Goal: Communication & Community: Answer question/provide support

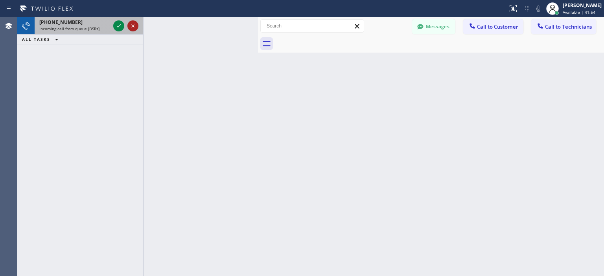
click at [133, 28] on icon at bounding box center [132, 25] width 9 height 9
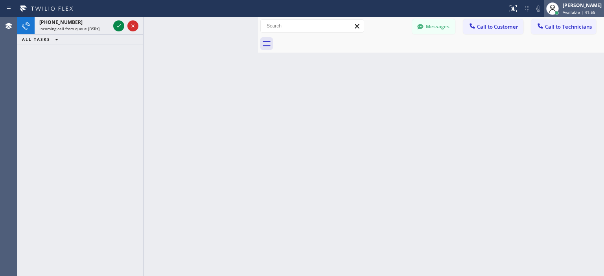
click at [575, 10] on span "Available | 41:55" at bounding box center [579, 12] width 33 height 6
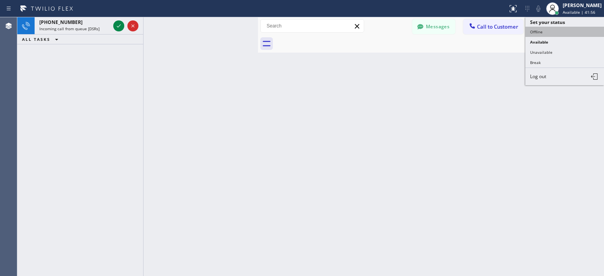
click at [539, 33] on button "Offline" at bounding box center [564, 32] width 79 height 10
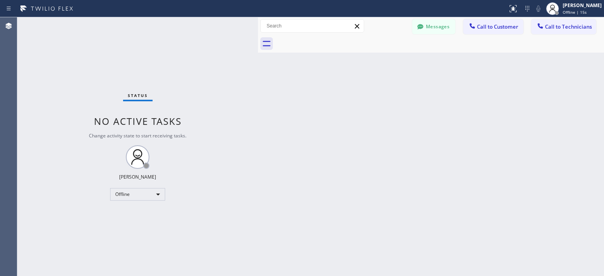
click at [585, 157] on div "Back to Dashboard Change Sender ID Customers Technicians AA [PERSON_NAME] [DATE…" at bounding box center [431, 146] width 346 height 259
click at [129, 195] on div "Offline" at bounding box center [137, 194] width 55 height 13
click at [134, 212] on li "Available" at bounding box center [136, 214] width 53 height 9
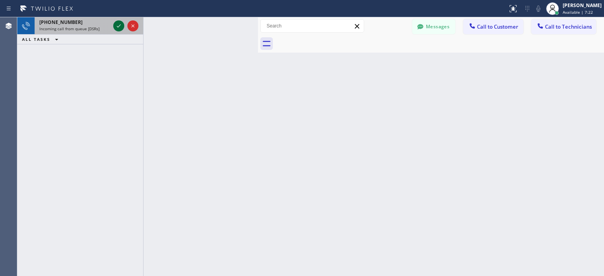
click at [114, 25] on icon at bounding box center [118, 25] width 9 height 9
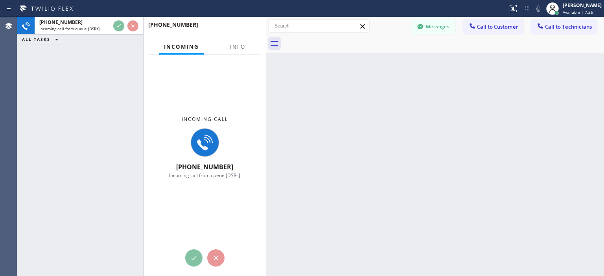
drag, startPoint x: 257, startPoint y: 39, endPoint x: 281, endPoint y: 46, distance: 24.7
click at [266, 46] on div at bounding box center [266, 146] width 0 height 259
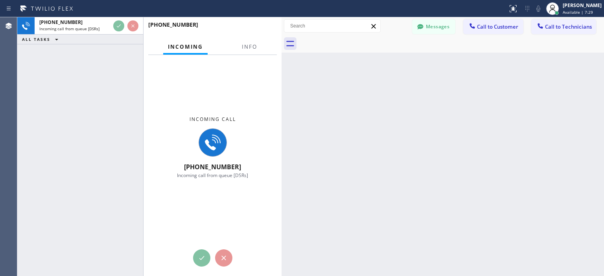
click at [43, 107] on div "[PHONE_NUMBER] Incoming call from queue [DSRs] ALL TASKS ALL TASKS ACTIVE TASKS…" at bounding box center [80, 146] width 126 height 259
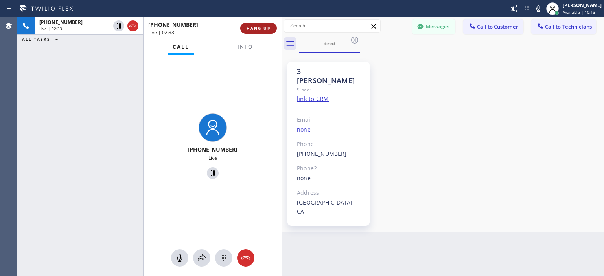
click at [259, 27] on span "HANG UP" at bounding box center [258, 29] width 24 height 6
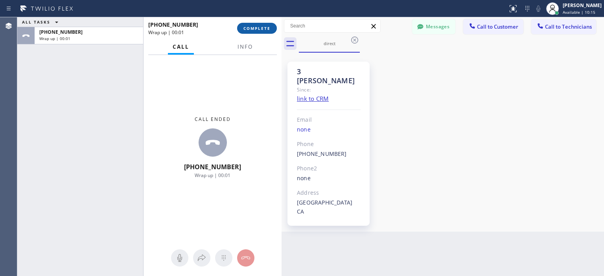
click at [267, 27] on span "COMPLETE" at bounding box center [256, 29] width 27 height 6
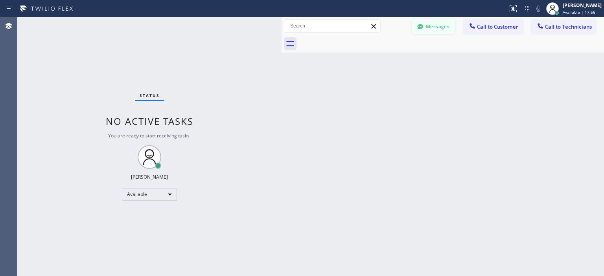
click at [426, 28] on button "Messages" at bounding box center [433, 26] width 43 height 15
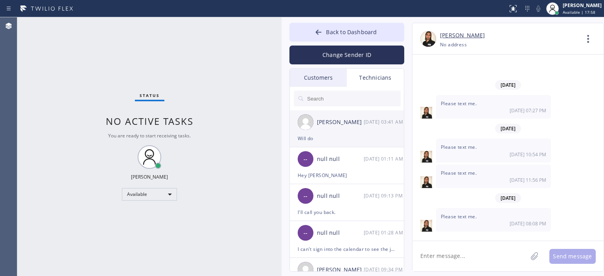
click at [362, 136] on div "Will do" at bounding box center [347, 138] width 98 height 9
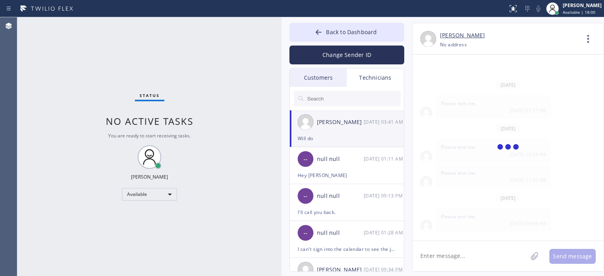
drag, startPoint x: 280, startPoint y: 33, endPoint x: 282, endPoint y: 68, distance: 35.8
click at [281, 34] on div at bounding box center [281, 146] width 0 height 259
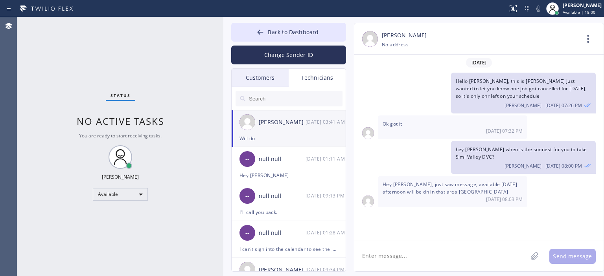
scroll to position [48809, 0]
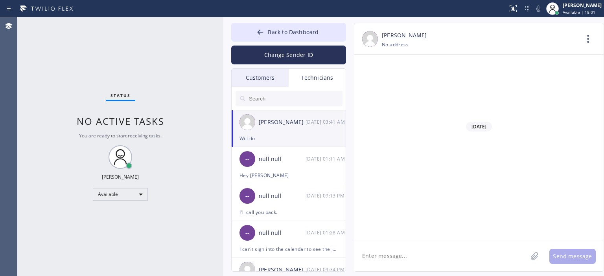
click at [264, 80] on div "Customers" at bounding box center [260, 78] width 57 height 18
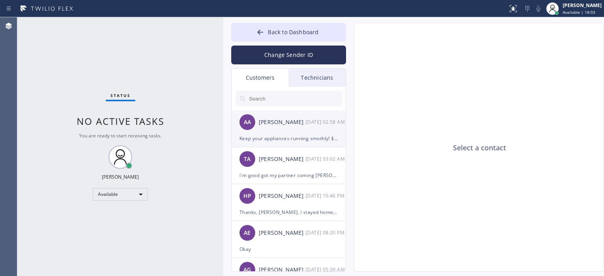
click at [291, 128] on div "AA [PERSON_NAME] [DATE] 02:58 AM" at bounding box center [289, 122] width 115 height 24
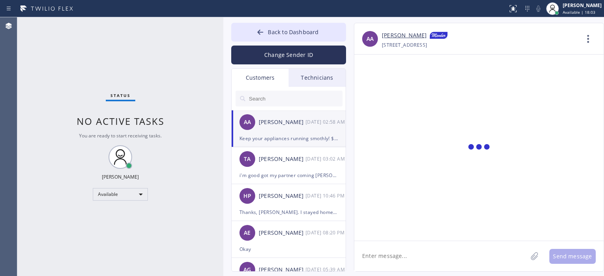
scroll to position [7123, 0]
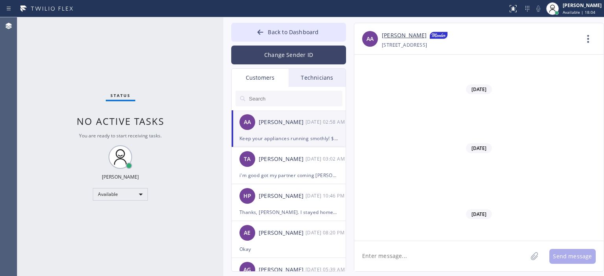
click at [286, 62] on button "Change Sender ID" at bounding box center [288, 55] width 115 height 19
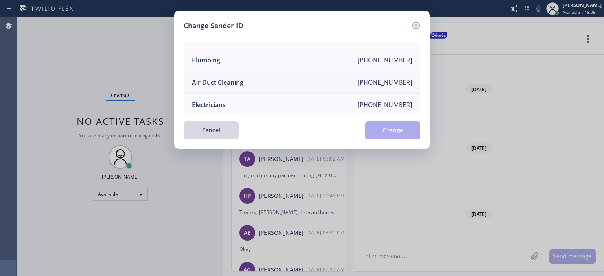
scroll to position [84, 0]
click at [279, 82] on li "Air Duct Cleaning [PHONE_NUMBER]" at bounding box center [302, 83] width 236 height 22
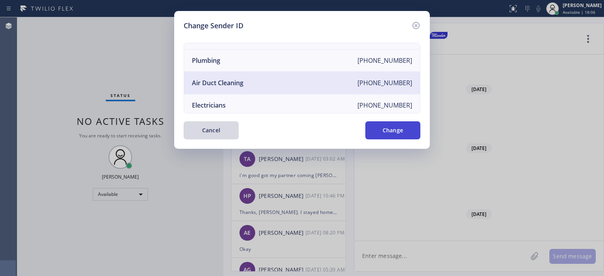
click at [399, 133] on button "Change" at bounding box center [392, 130] width 55 height 18
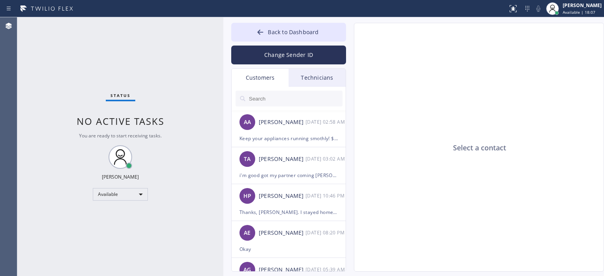
click at [281, 95] on input "text" at bounding box center [295, 99] width 94 height 16
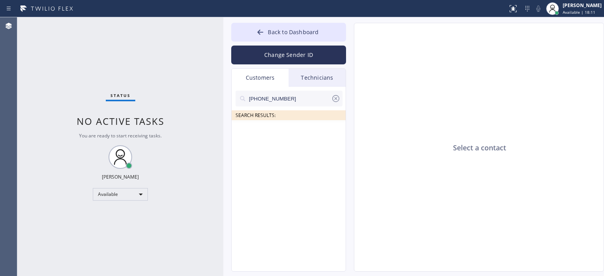
click at [297, 100] on input "[PHONE_NUMBER]" at bounding box center [289, 99] width 83 height 16
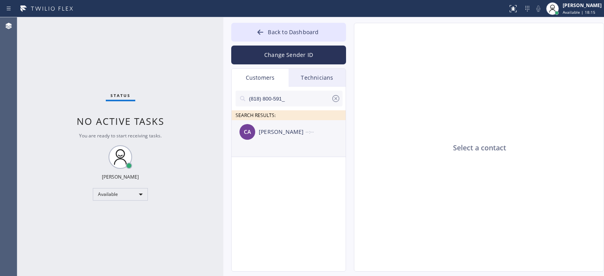
click at [292, 141] on div "CA [PERSON_NAME] --:--" at bounding box center [289, 132] width 115 height 24
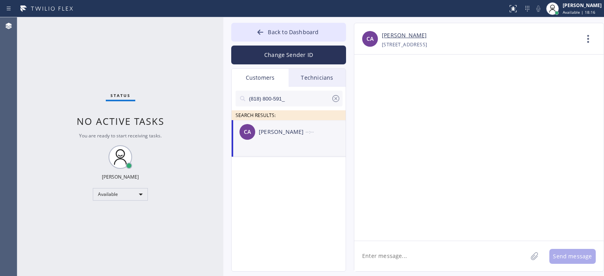
click at [392, 262] on textarea at bounding box center [440, 256] width 173 height 30
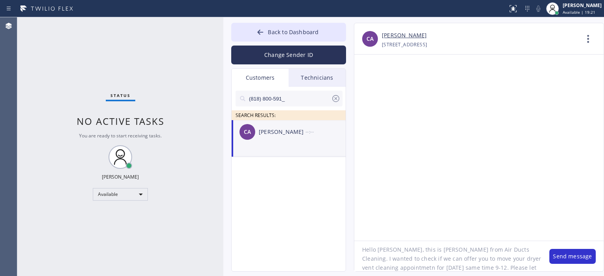
scroll to position [16, 0]
click at [441, 261] on textarea "Hello [PERSON_NAME], this is [PERSON_NAME] from Air Ducts Cleaning. I wanted to…" at bounding box center [447, 256] width 187 height 30
type textarea "Hello [PERSON_NAME], this is [PERSON_NAME] from Air Ducts Cleaning. I wanted to…"
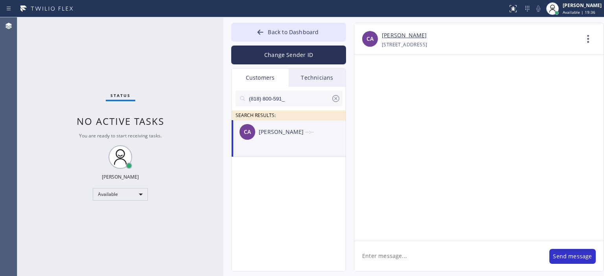
scroll to position [0, 0]
paste textarea "Hello [PERSON_NAME], this is [PERSON_NAME] from Air Ducts Cleaning. I wanted to…"
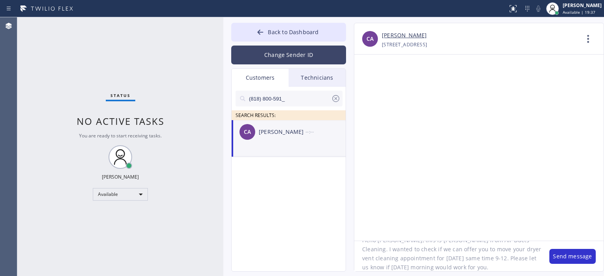
type textarea "Hello [PERSON_NAME], this is [PERSON_NAME] from Air Ducts Cleaning. I wanted to…"
click at [267, 57] on button "Change Sender ID" at bounding box center [288, 55] width 115 height 19
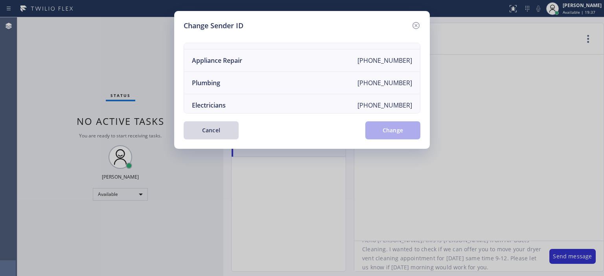
scroll to position [0, 0]
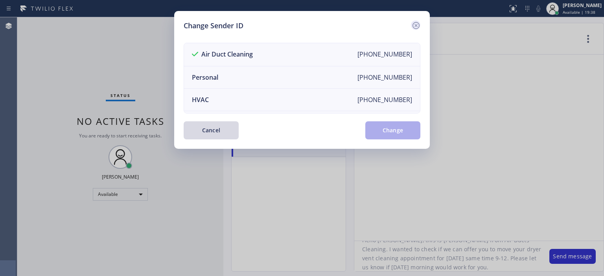
click at [416, 24] on icon at bounding box center [415, 25] width 9 height 9
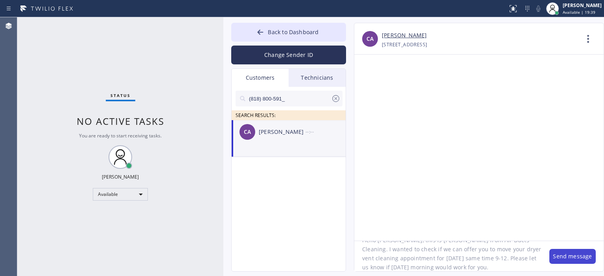
click at [563, 257] on button "Send message" at bounding box center [572, 256] width 46 height 15
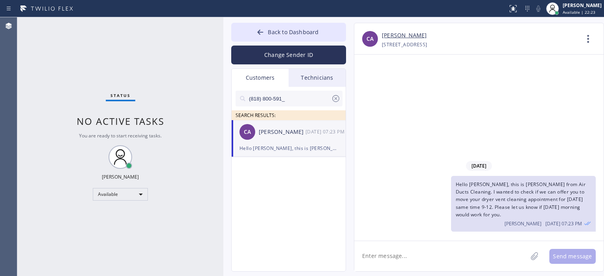
click at [335, 96] on icon at bounding box center [335, 98] width 9 height 9
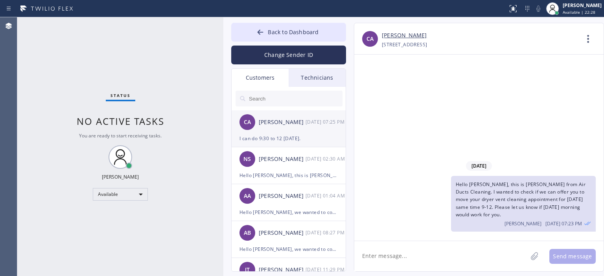
click at [311, 138] on div "I can do 9:30 to 12 [DATE]." at bounding box center [288, 138] width 98 height 9
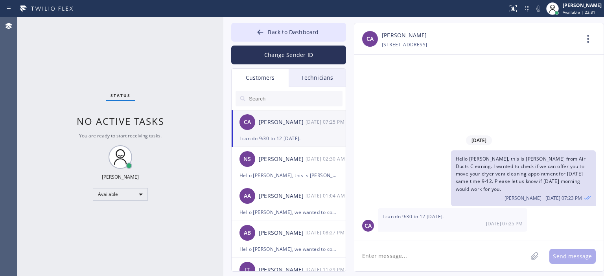
click at [406, 261] on textarea at bounding box center [440, 256] width 173 height 30
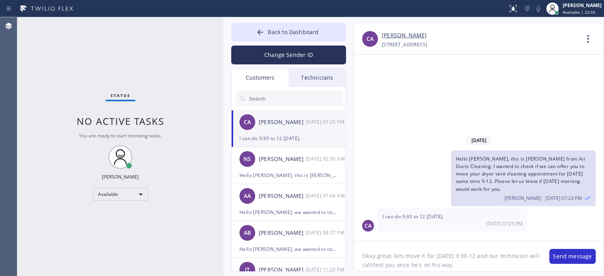
click at [405, 261] on textarea "Okay great, lets move it for [DATE] 9:30-12 and our technician will call/text y…" at bounding box center [447, 256] width 187 height 30
type textarea "Okay great, lets move it for [DATE] 9:30-12 and our technician will call/text y…"
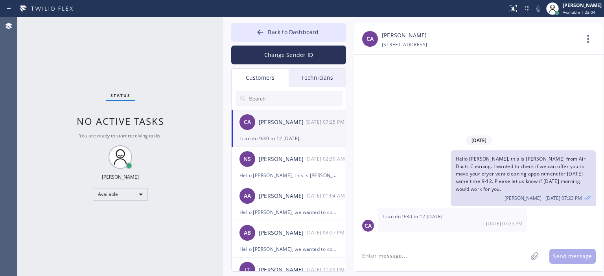
paste textarea "Okay great, let's move it for [DATE] 9:30-12 and our technician will call/text …"
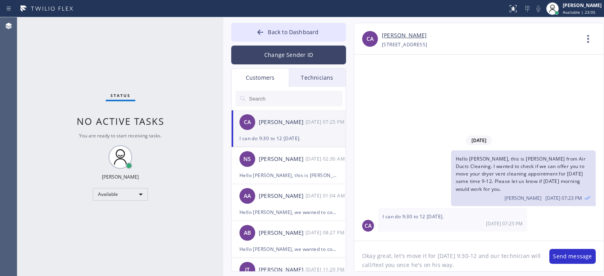
type textarea "Okay great, let's move it for [DATE] 9:30-12 and our technician will call/text …"
click at [299, 53] on button "Change Sender ID" at bounding box center [288, 55] width 115 height 19
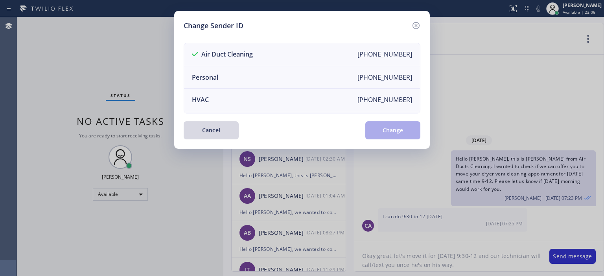
click at [407, 25] on div "Change Sender ID" at bounding box center [302, 25] width 237 height 11
click at [411, 25] on icon at bounding box center [415, 25] width 9 height 9
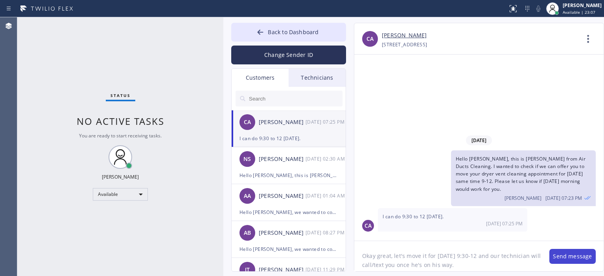
click at [561, 256] on button "Send message" at bounding box center [572, 256] width 46 height 15
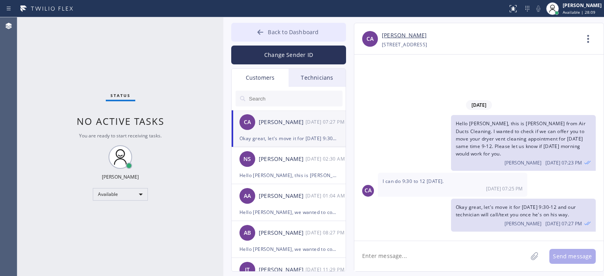
click at [260, 37] on div at bounding box center [260, 32] width 9 height 9
